Goal: Information Seeking & Learning: Learn about a topic

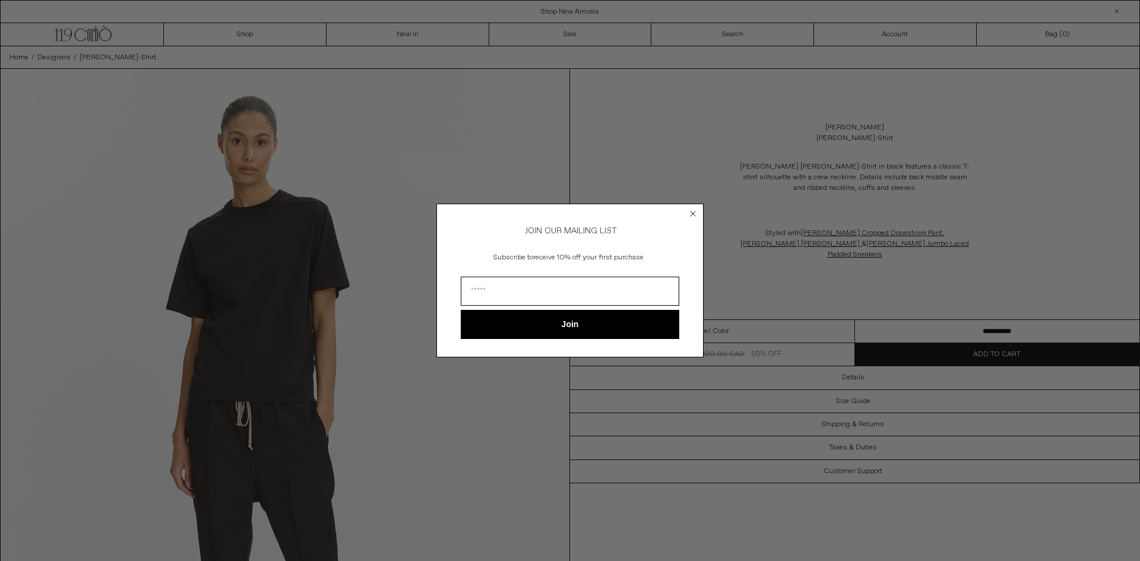
click at [692, 208] on circle "Close dialog" at bounding box center [693, 213] width 11 height 11
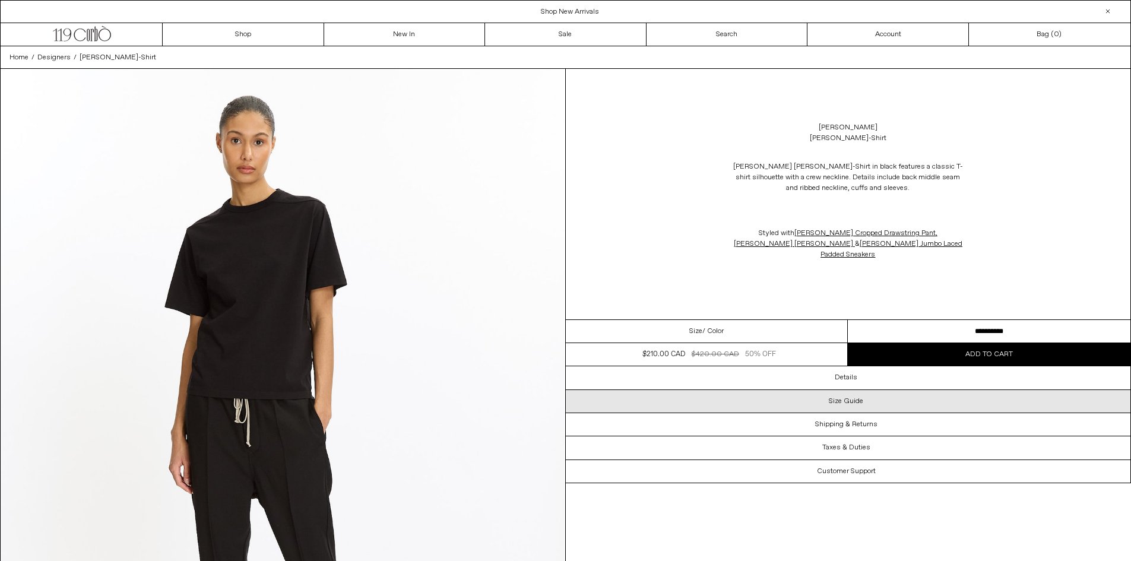
click at [830, 397] on h3 "Size Guide" at bounding box center [846, 401] width 34 height 8
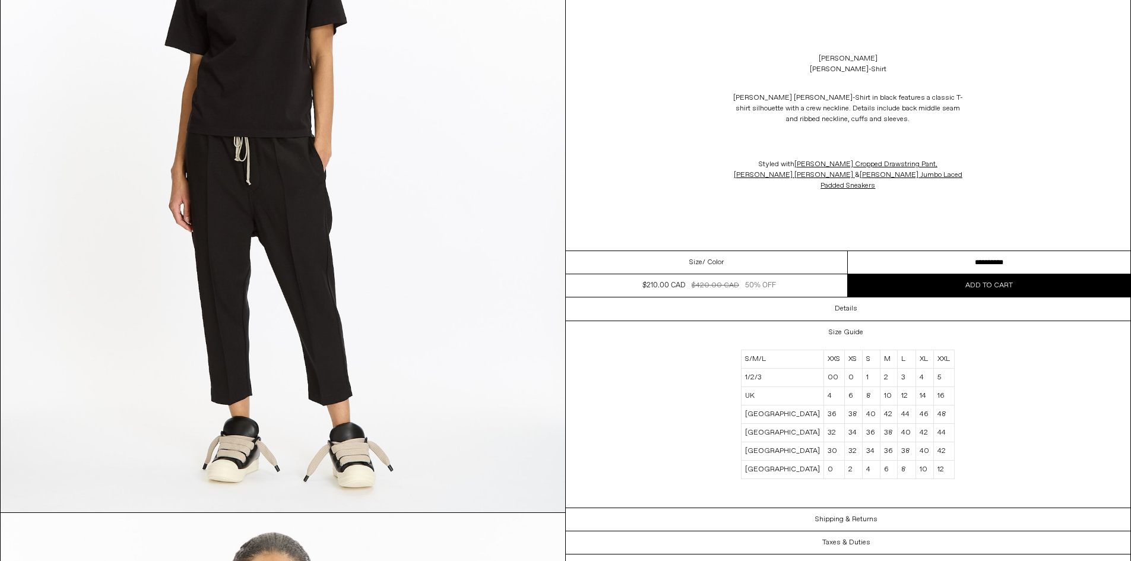
scroll to position [119, 0]
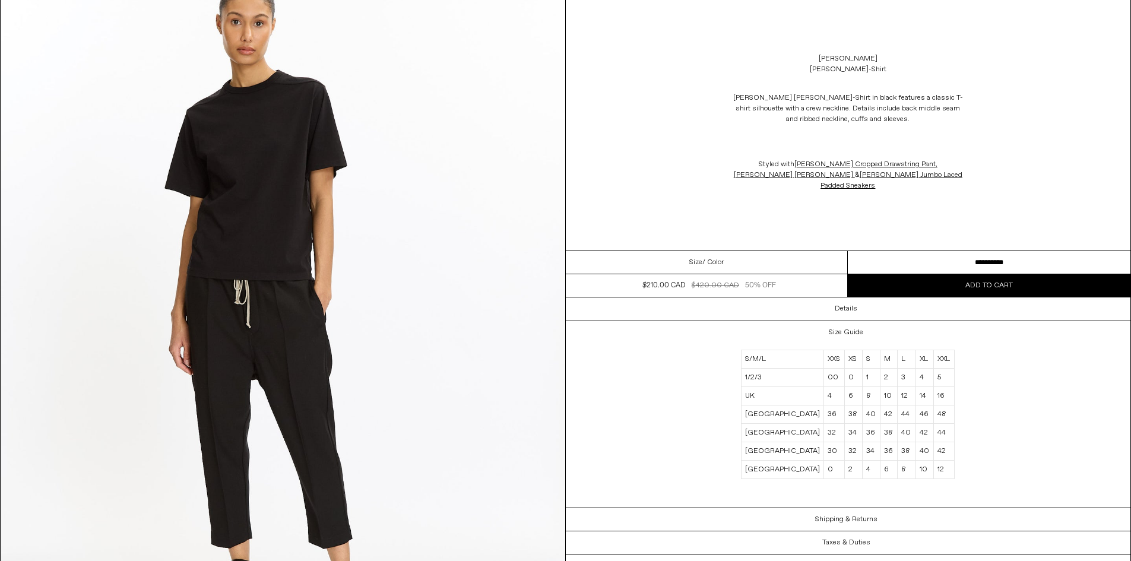
click at [932, 251] on select "**********" at bounding box center [989, 262] width 283 height 23
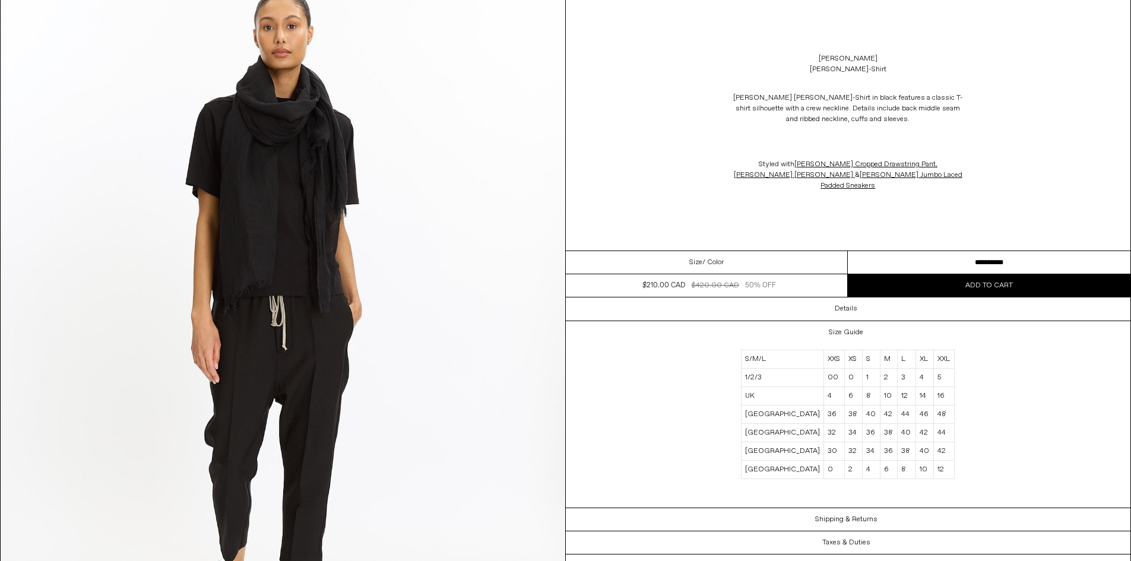
scroll to position [2907, 0]
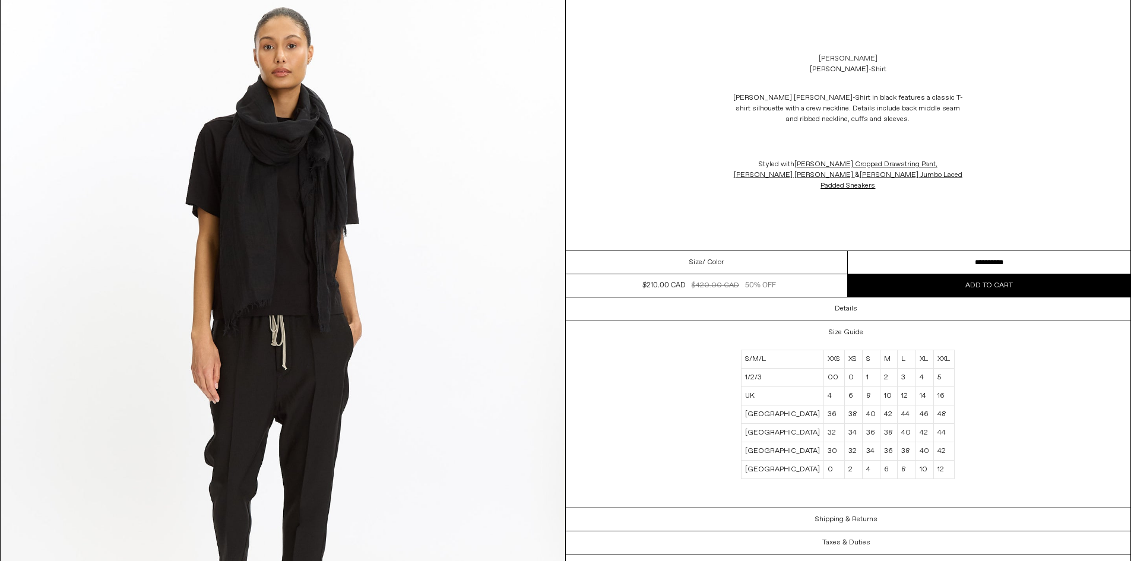
click at [860, 53] on link "[PERSON_NAME]" at bounding box center [848, 58] width 59 height 11
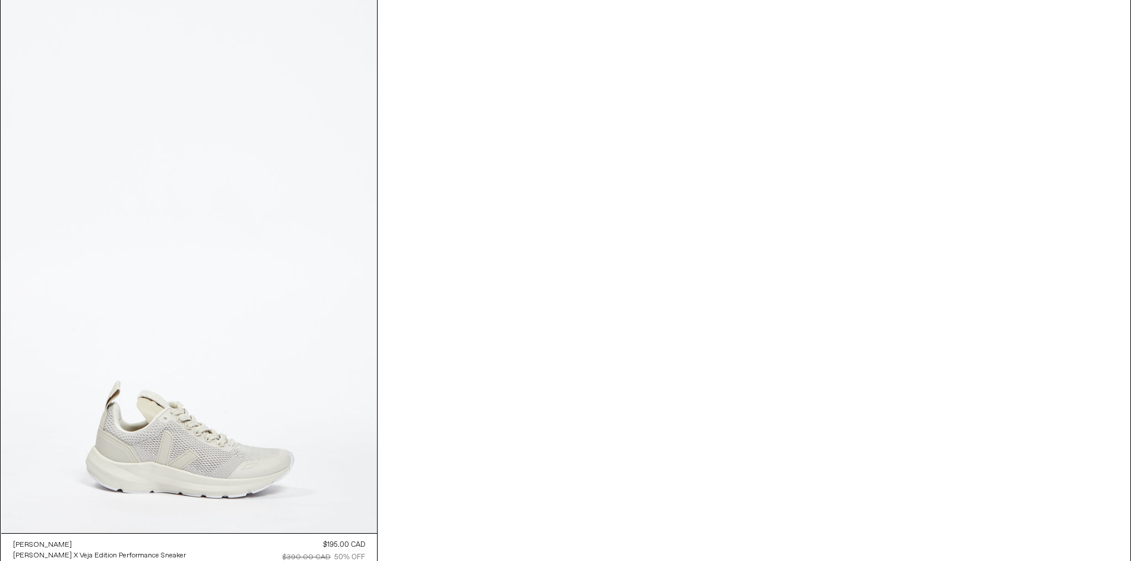
scroll to position [9152, 0]
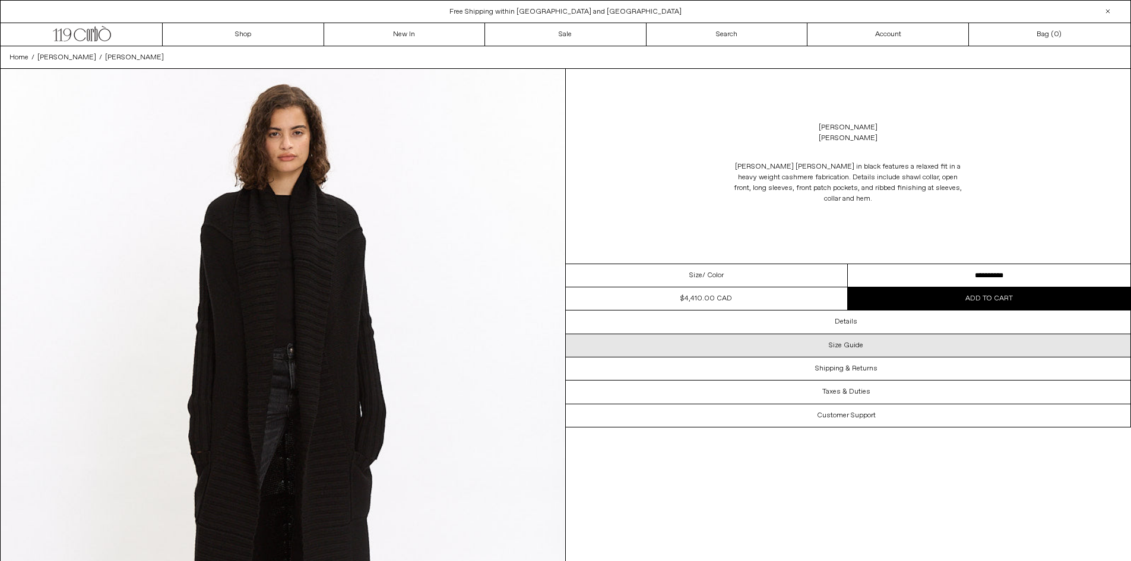
click at [843, 340] on div "Size Guide" at bounding box center [848, 345] width 565 height 23
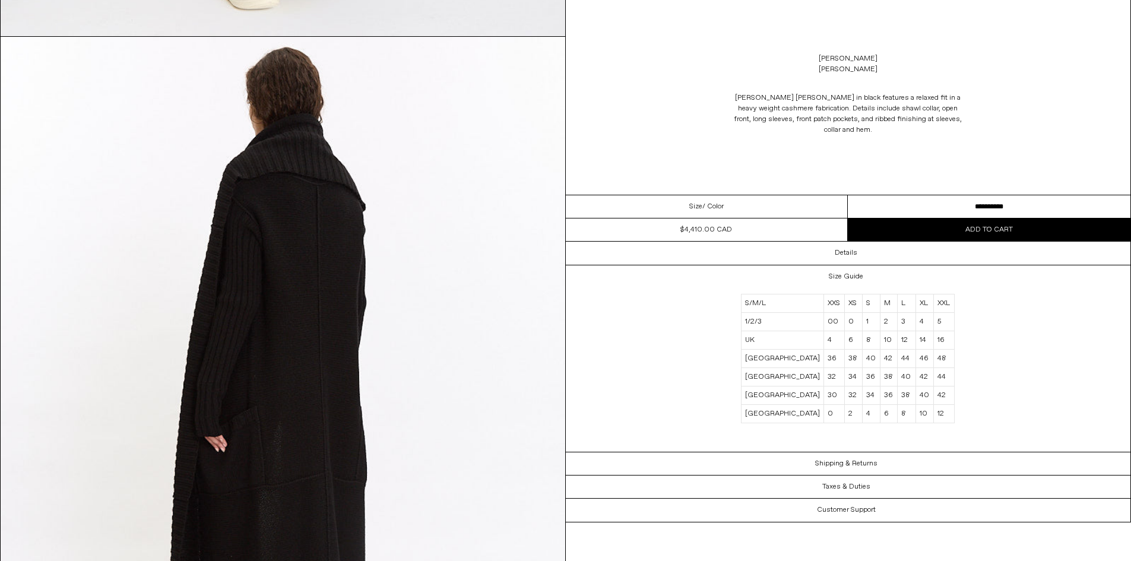
scroll to position [1485, 0]
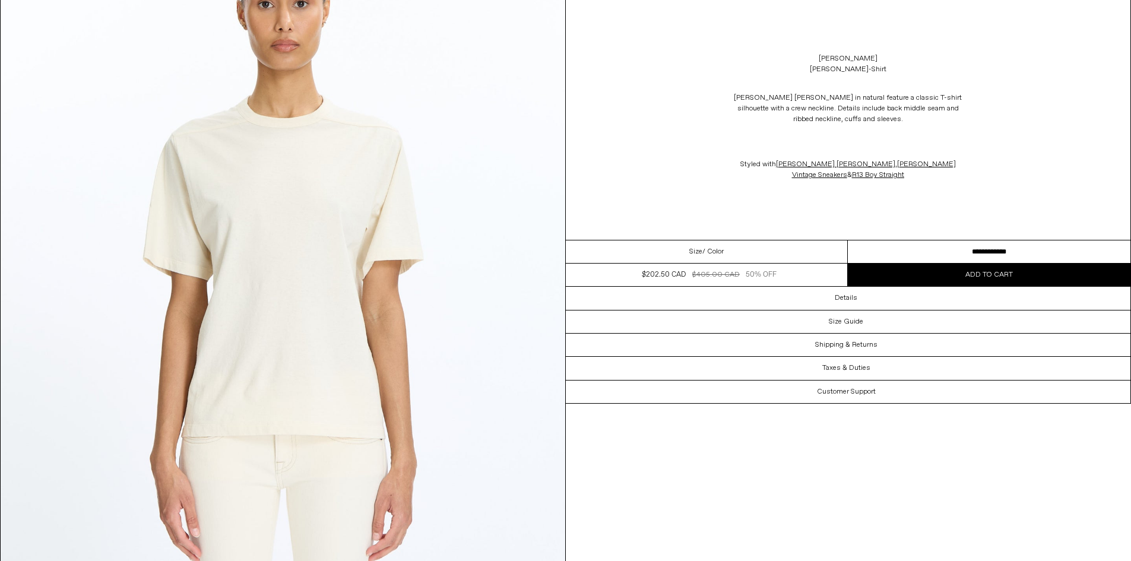
scroll to position [238, 0]
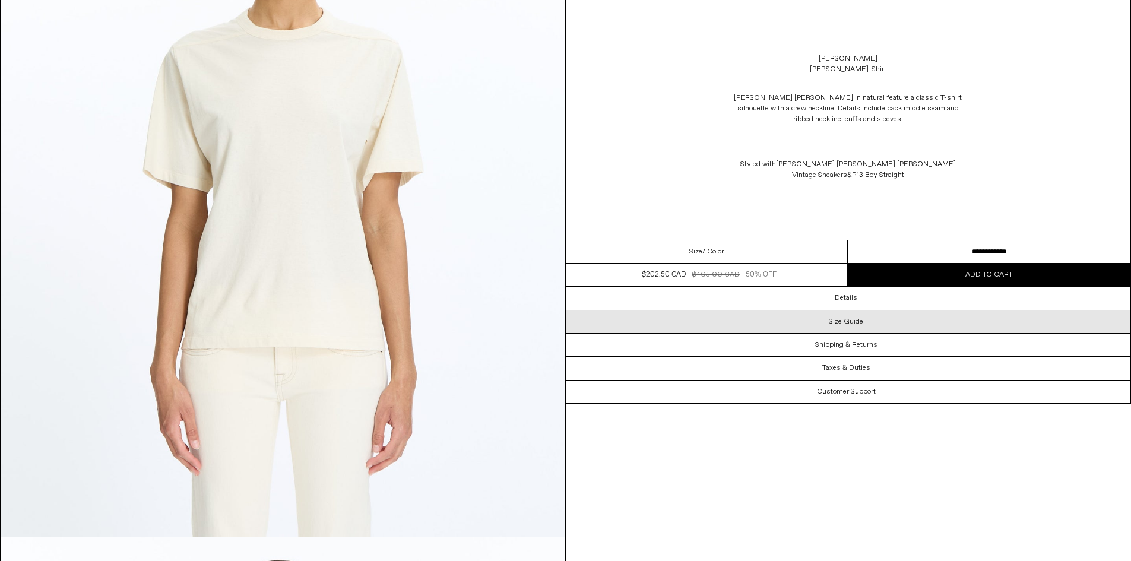
click at [846, 321] on h3 "Size Guide" at bounding box center [846, 322] width 34 height 8
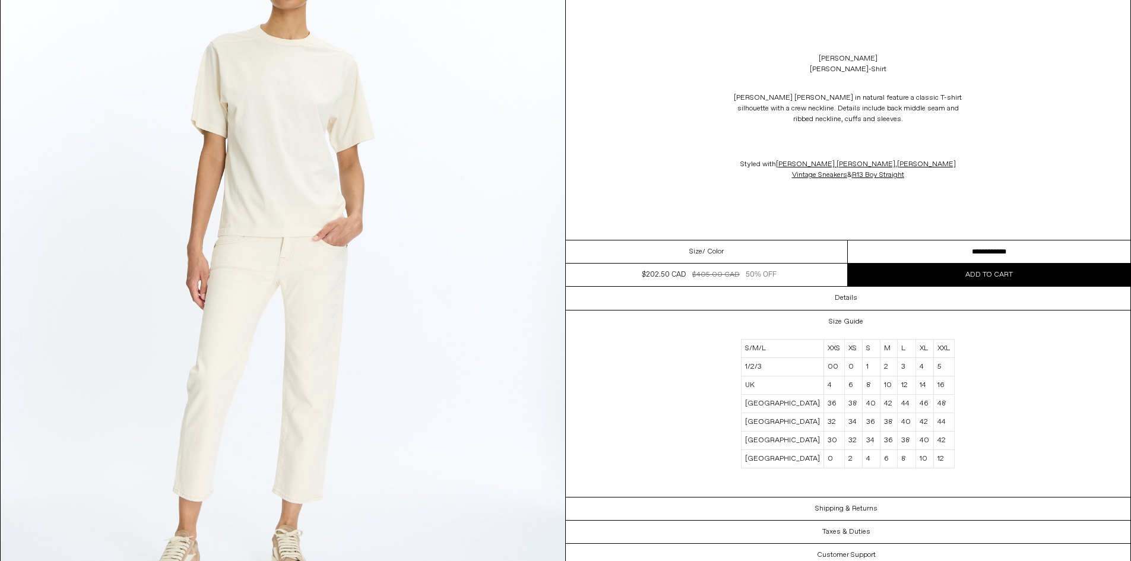
scroll to position [1485, 0]
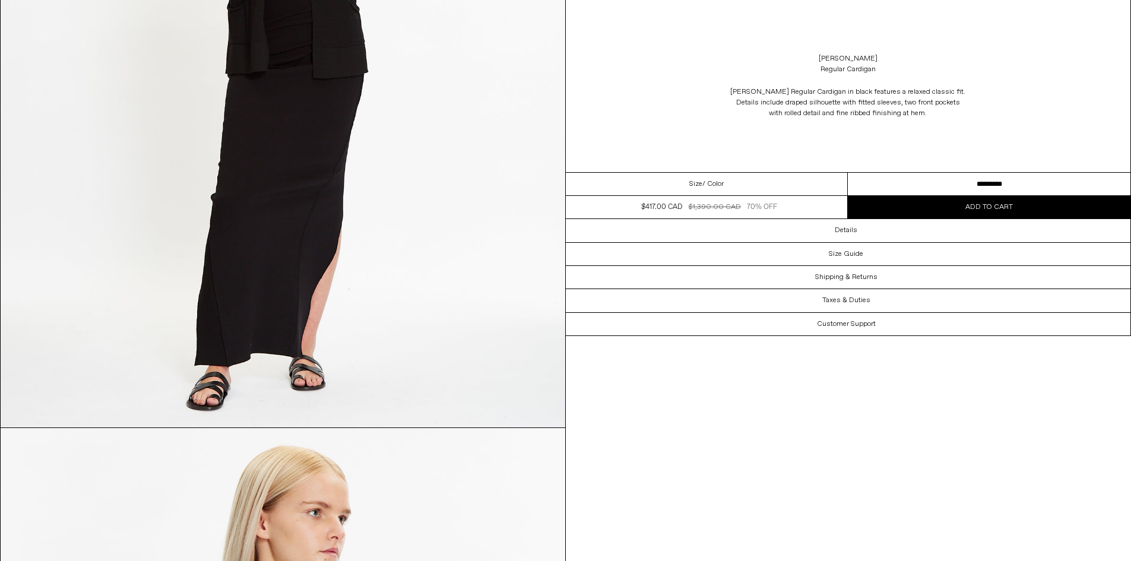
scroll to position [1069, 0]
